Goal: Navigation & Orientation: Find specific page/section

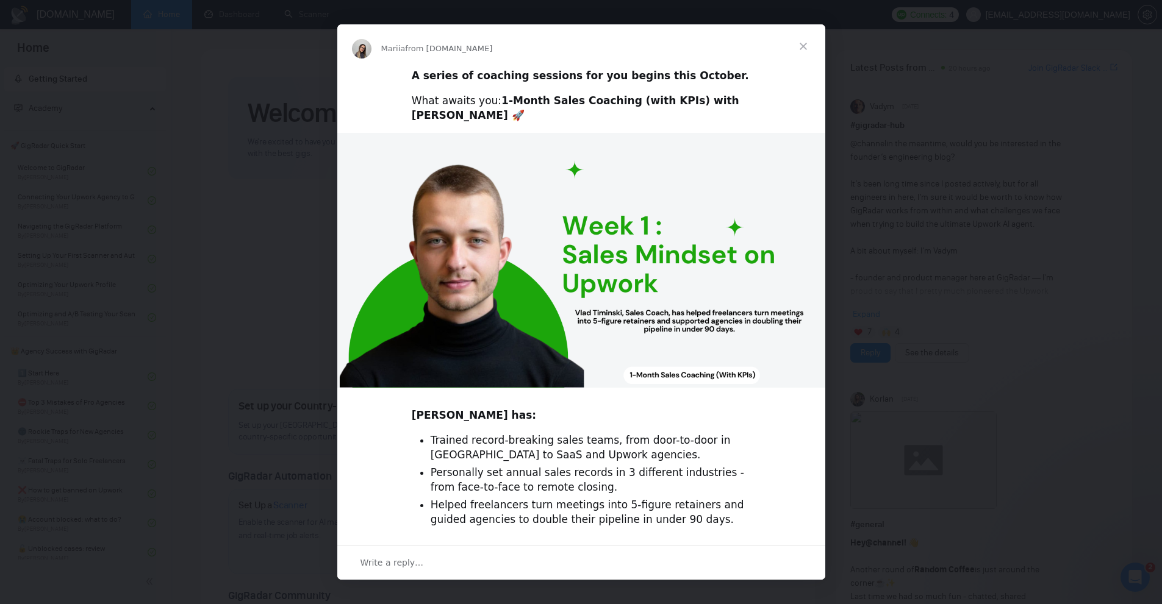
click at [801, 41] on span "Close" at bounding box center [803, 46] width 44 height 44
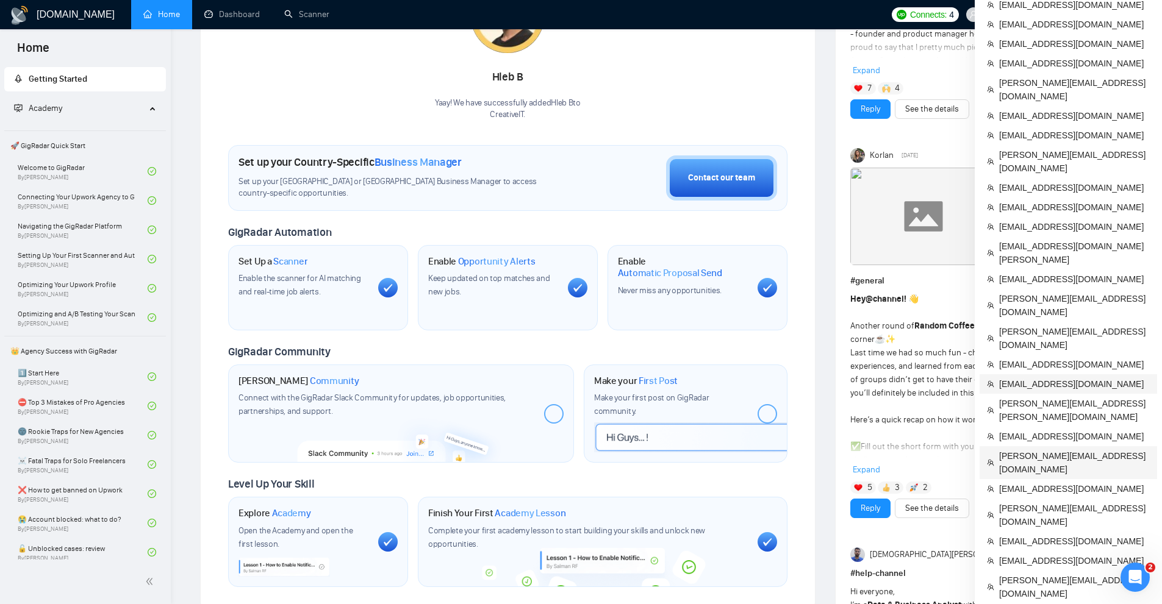
scroll to position [549, 0]
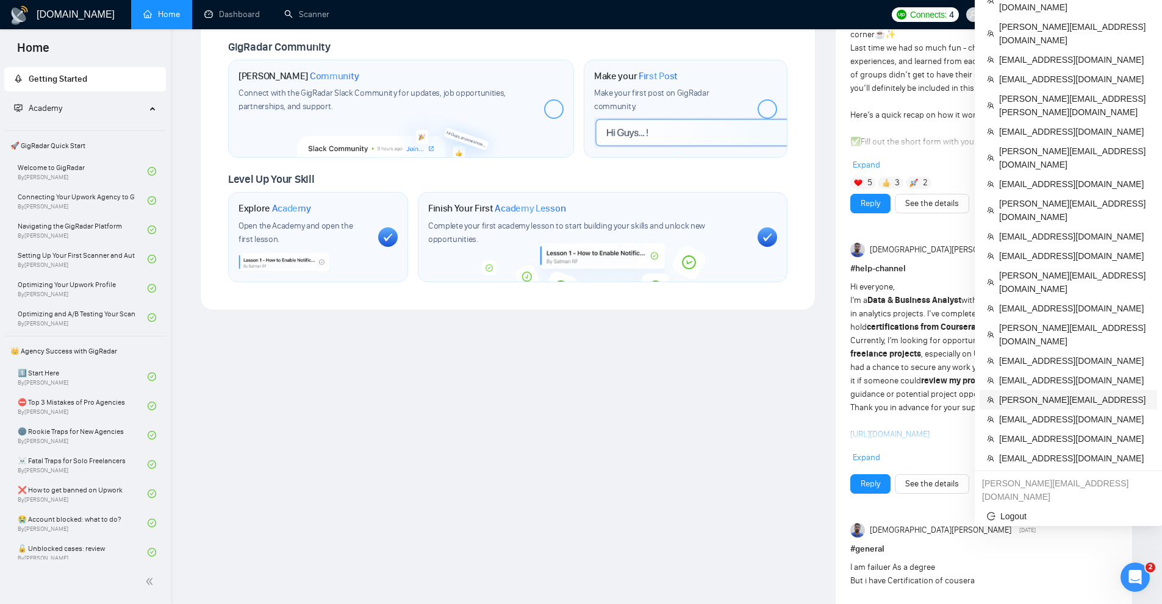
click at [1035, 393] on span "[PERSON_NAME][EMAIL_ADDRESS]" at bounding box center [1074, 399] width 151 height 13
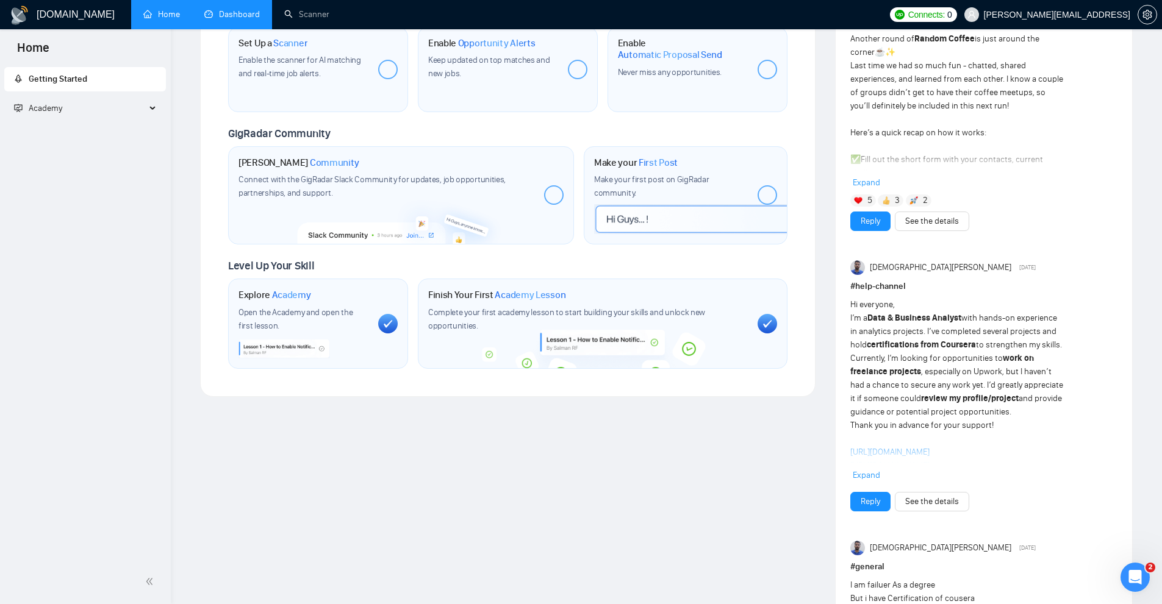
scroll to position [287, 0]
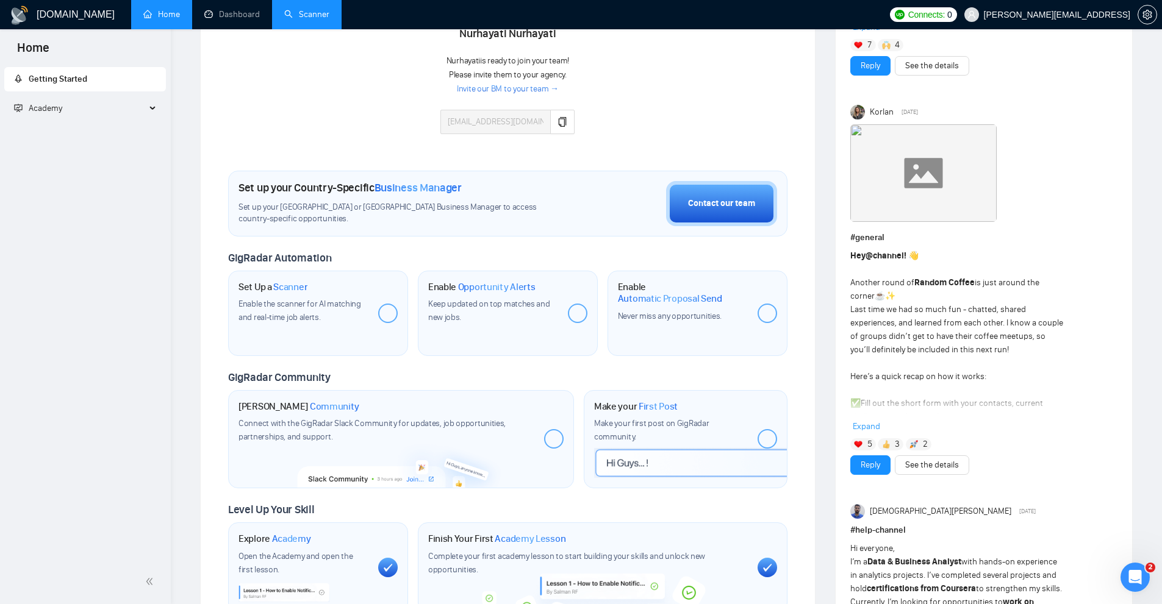
click at [291, 9] on link "Scanner" at bounding box center [306, 14] width 45 height 10
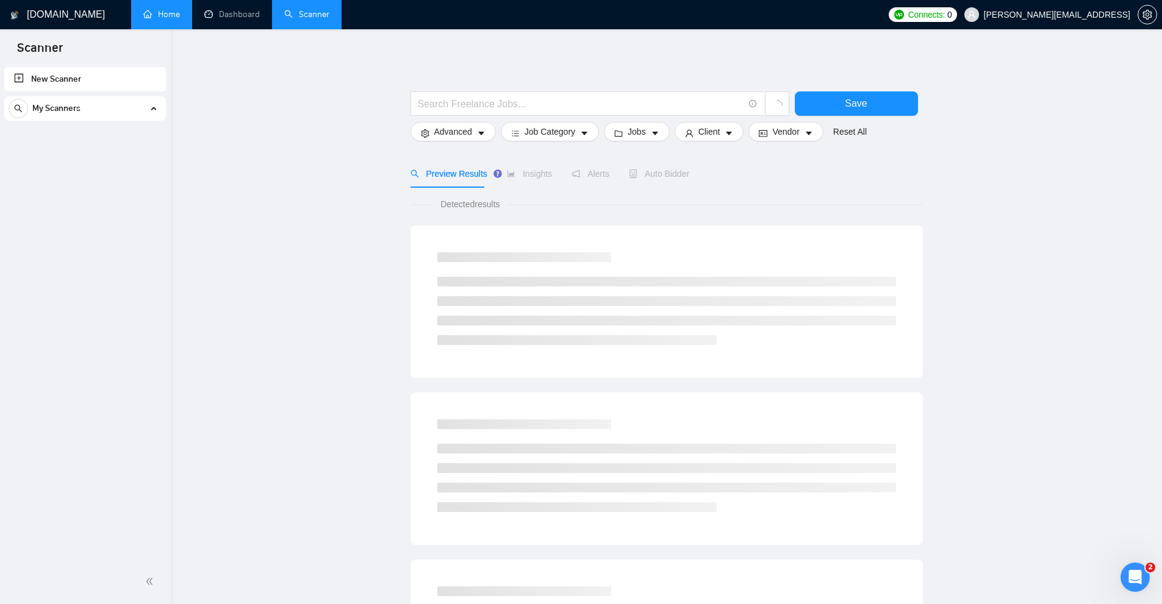
click at [150, 9] on link "Home" at bounding box center [161, 14] width 37 height 10
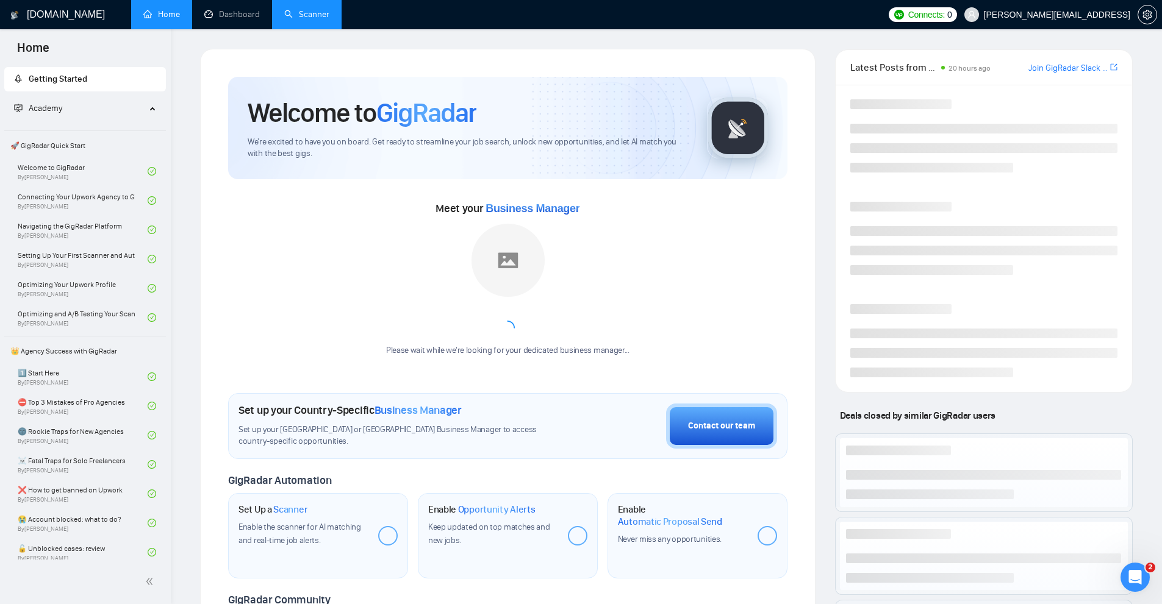
click at [160, 112] on div "Academy" at bounding box center [85, 108] width 162 height 24
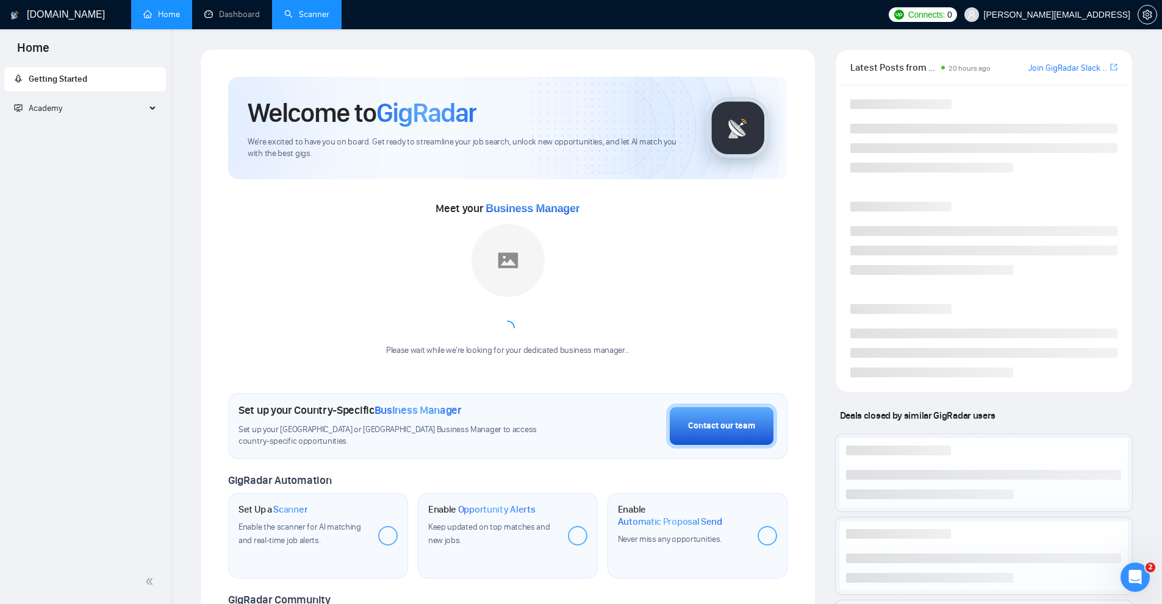
click at [155, 112] on div "Academy" at bounding box center [85, 108] width 162 height 24
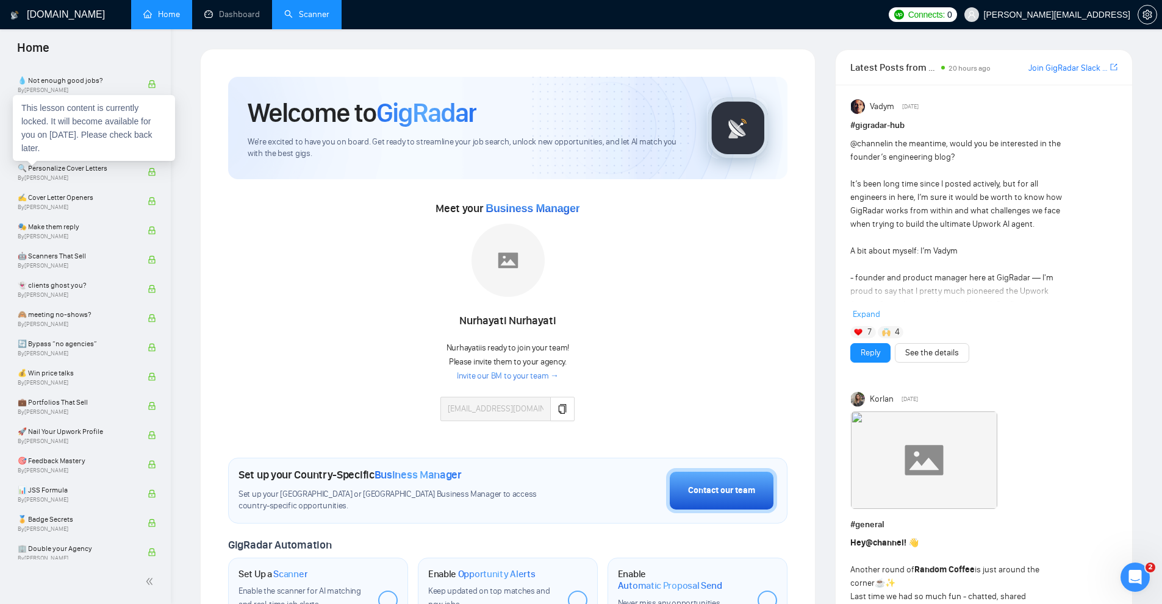
scroll to position [738, 0]
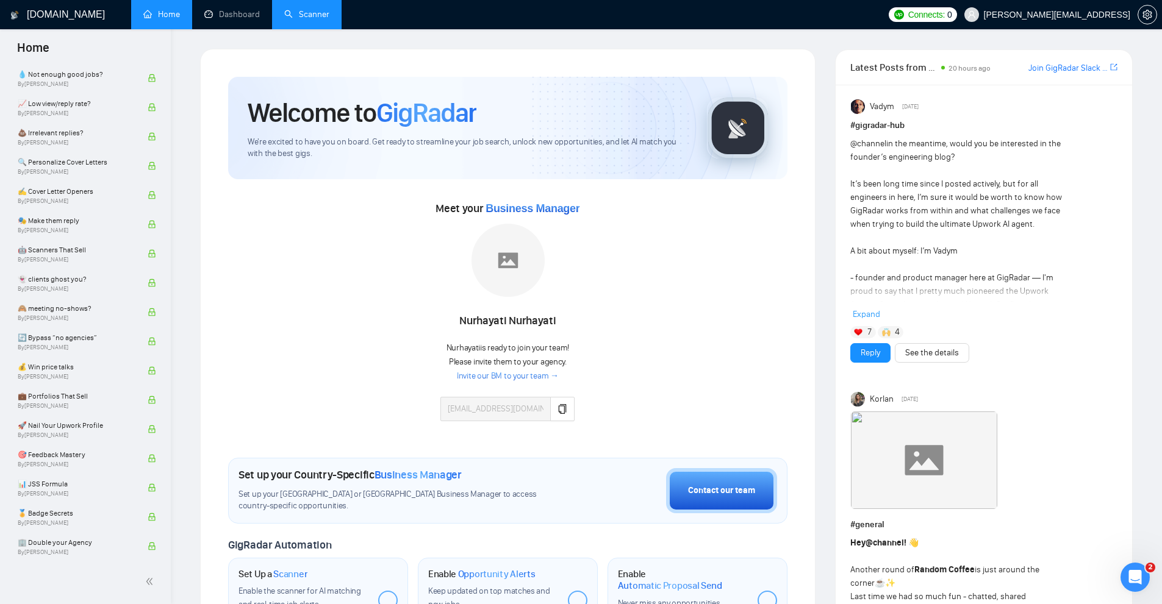
click at [717, 307] on div "Meet your Business Manager [PERSON_NAME] is ready to join your team! Please inv…" at bounding box center [507, 316] width 559 height 235
